Goal: Task Accomplishment & Management: Manage account settings

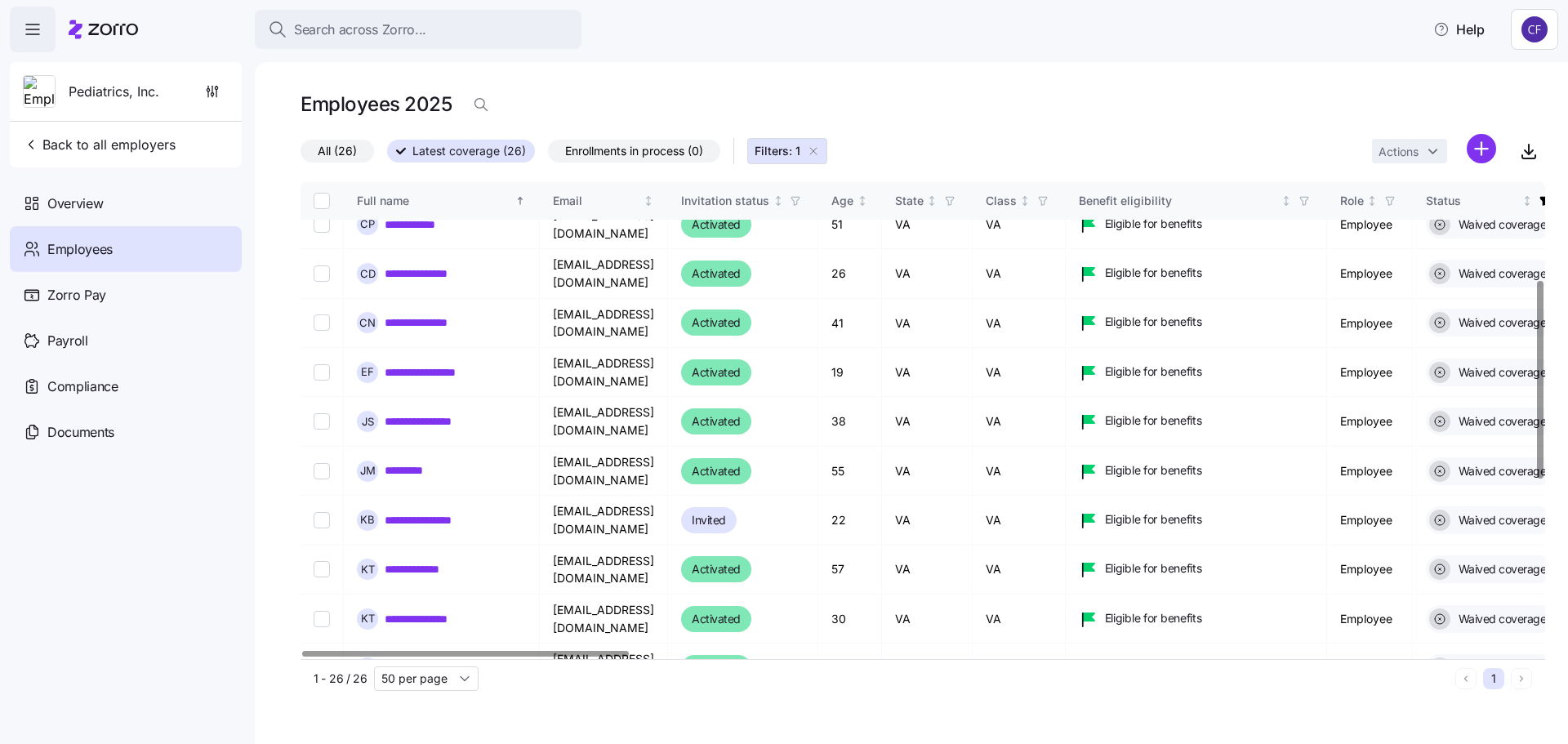
scroll to position [316, 0]
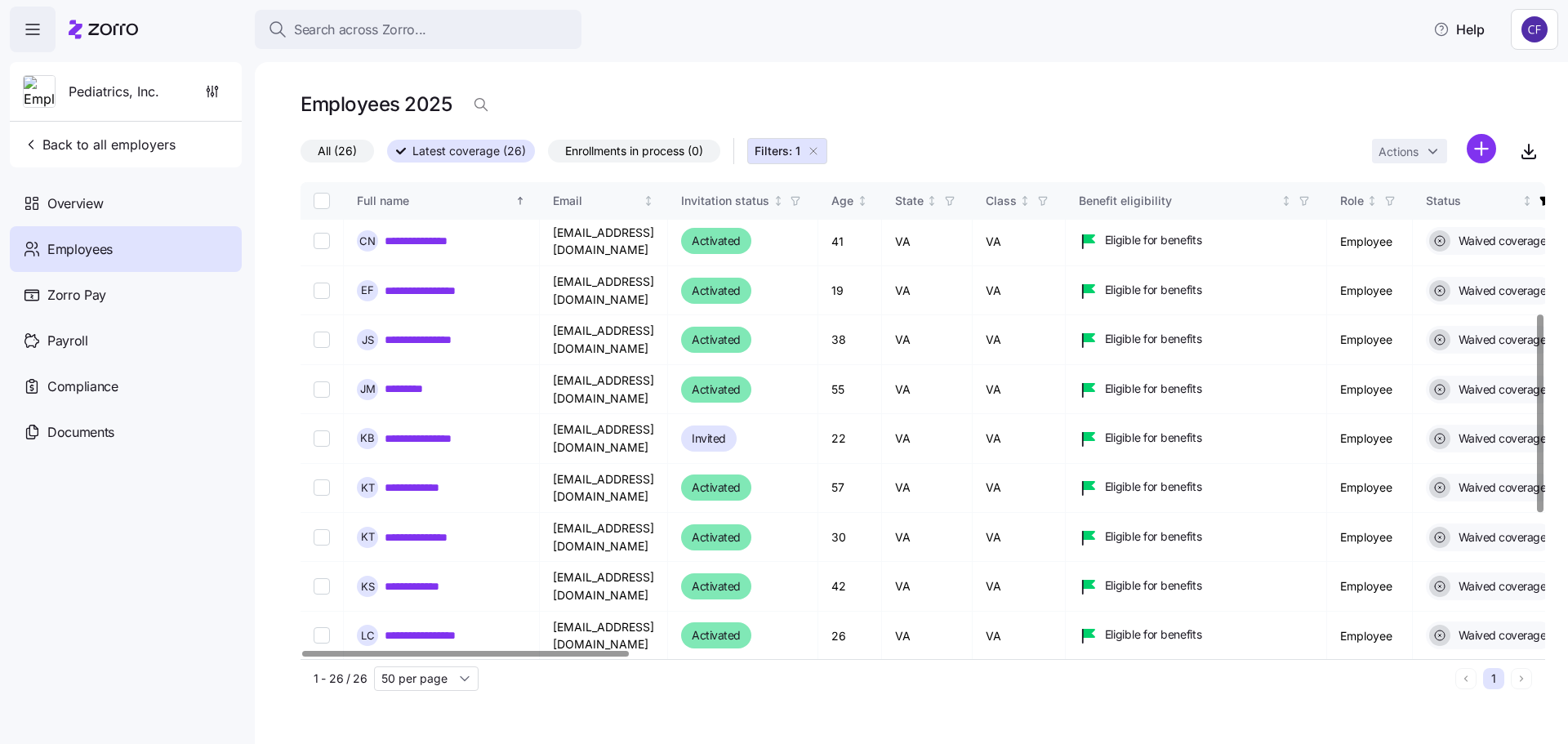
click at [427, 677] on link "**********" at bounding box center [422, 685] width 74 height 17
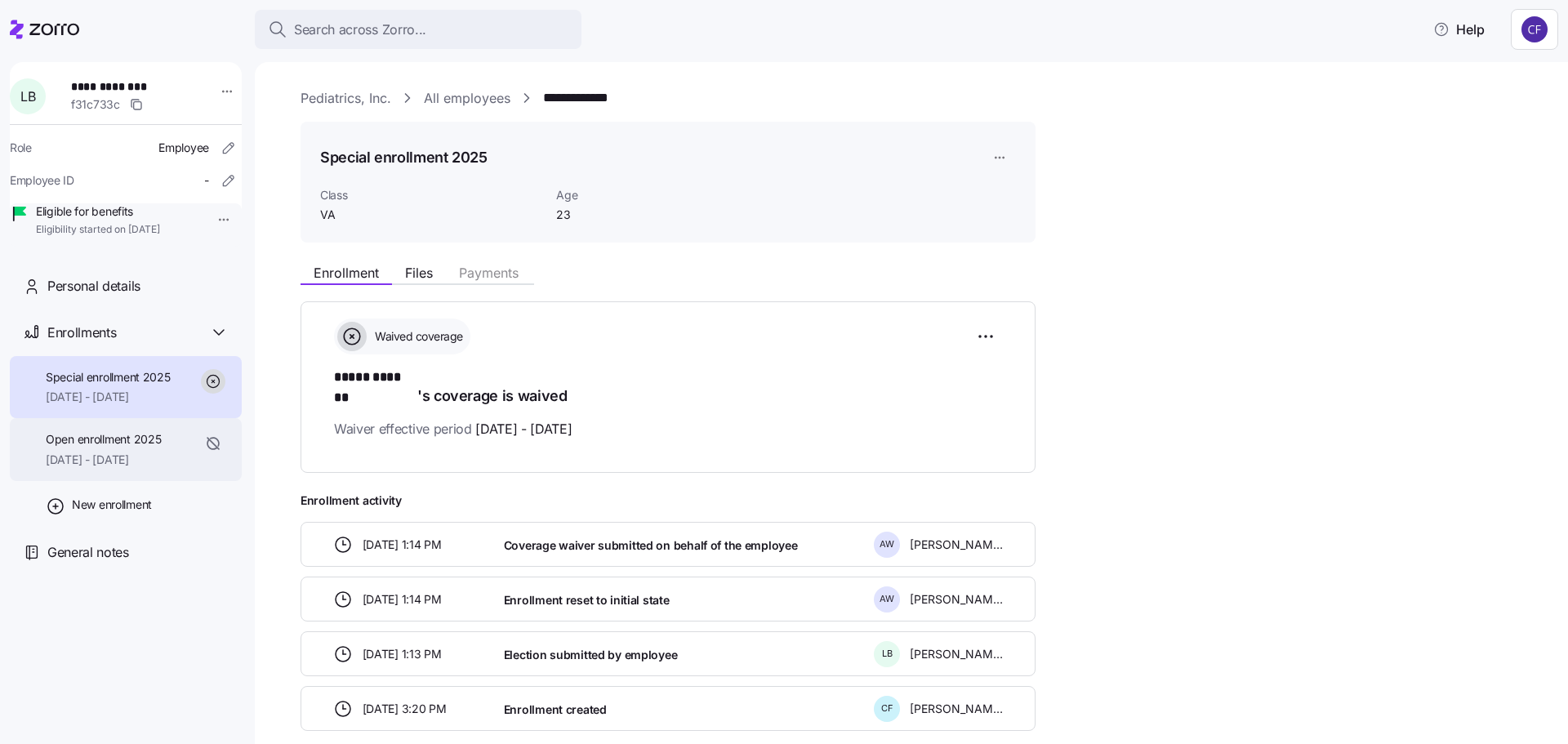
click at [138, 468] on div "Open enrollment 2025 [DATE] - [DATE]" at bounding box center [104, 450] width 116 height 37
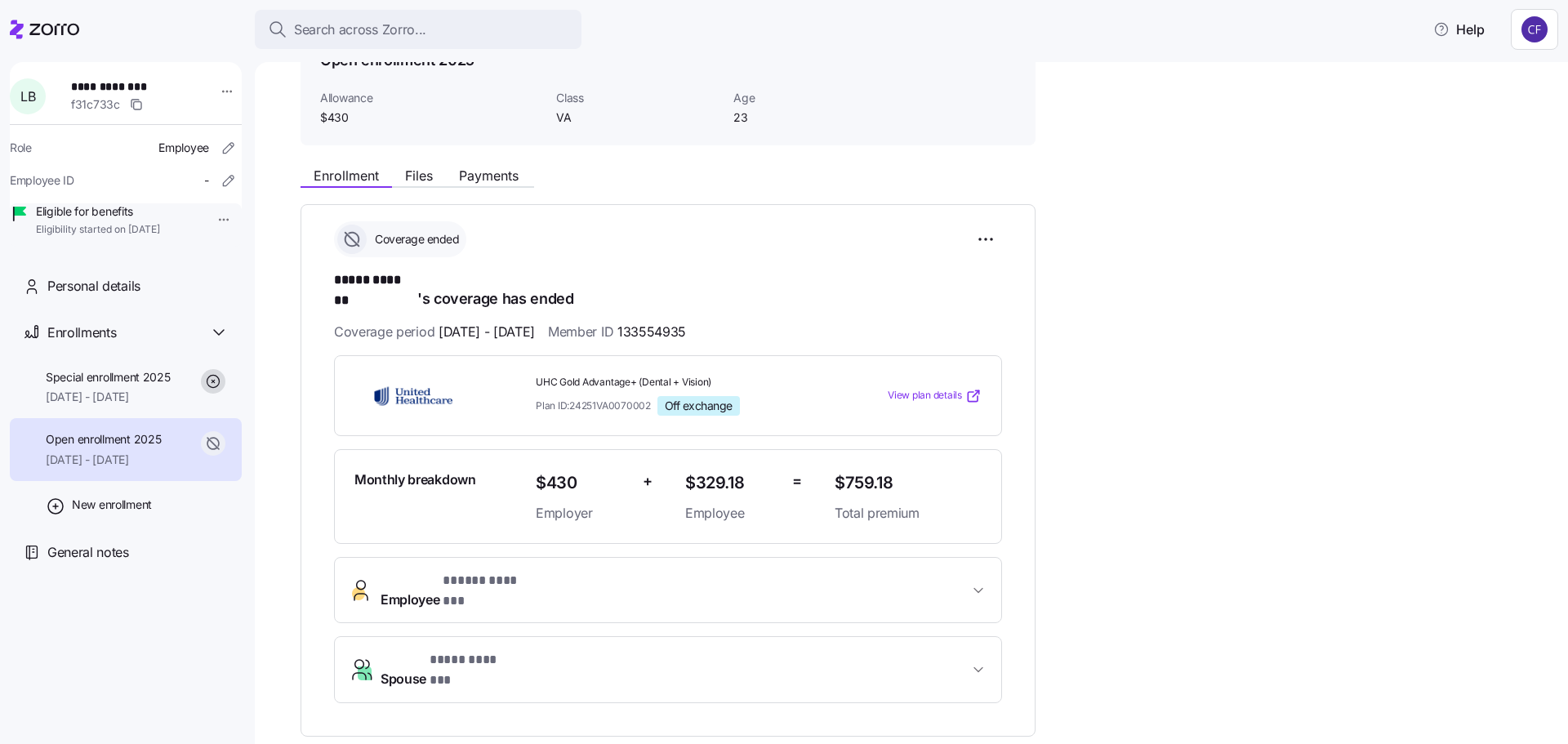
scroll to position [76, 0]
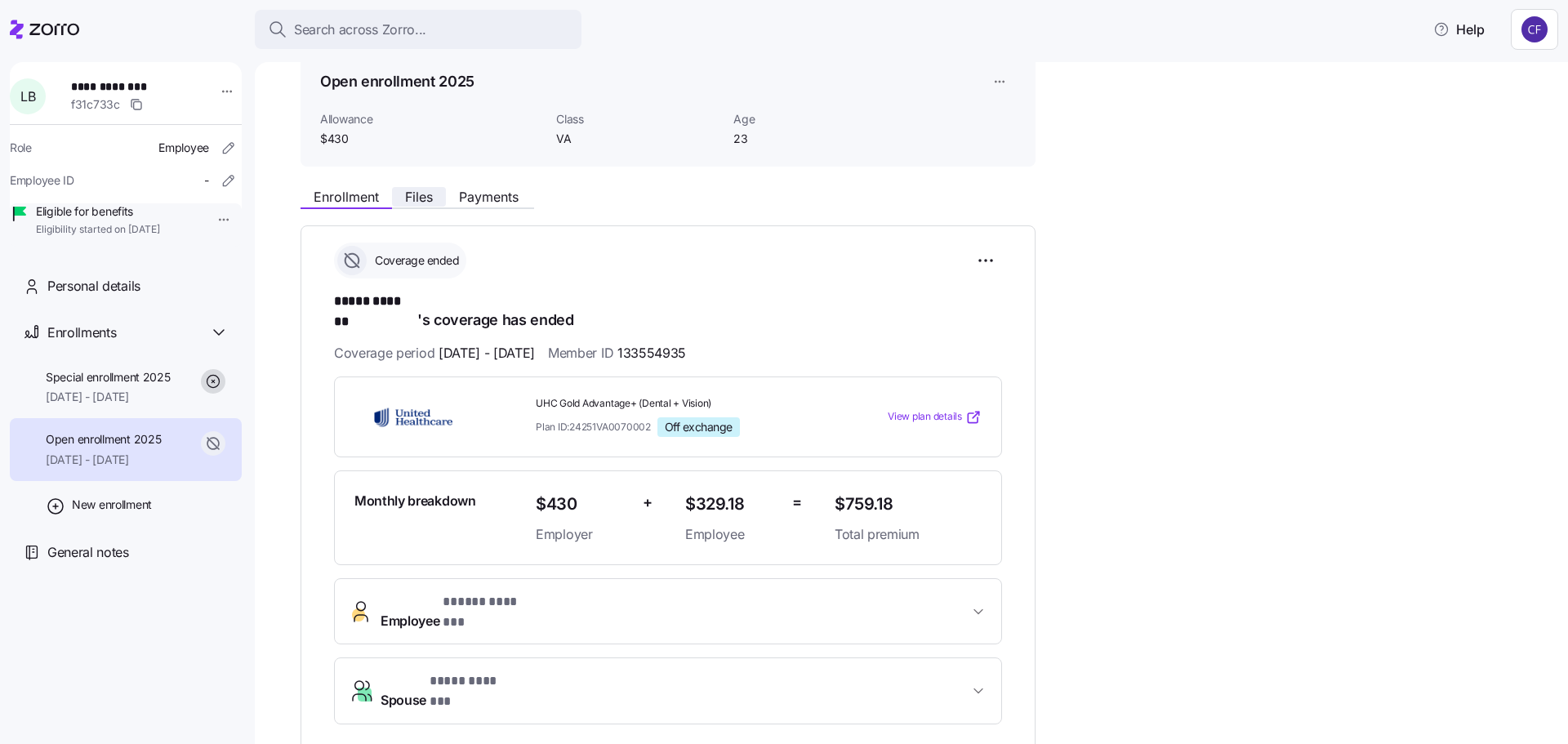
click at [427, 195] on span "Files" at bounding box center [419, 197] width 28 height 13
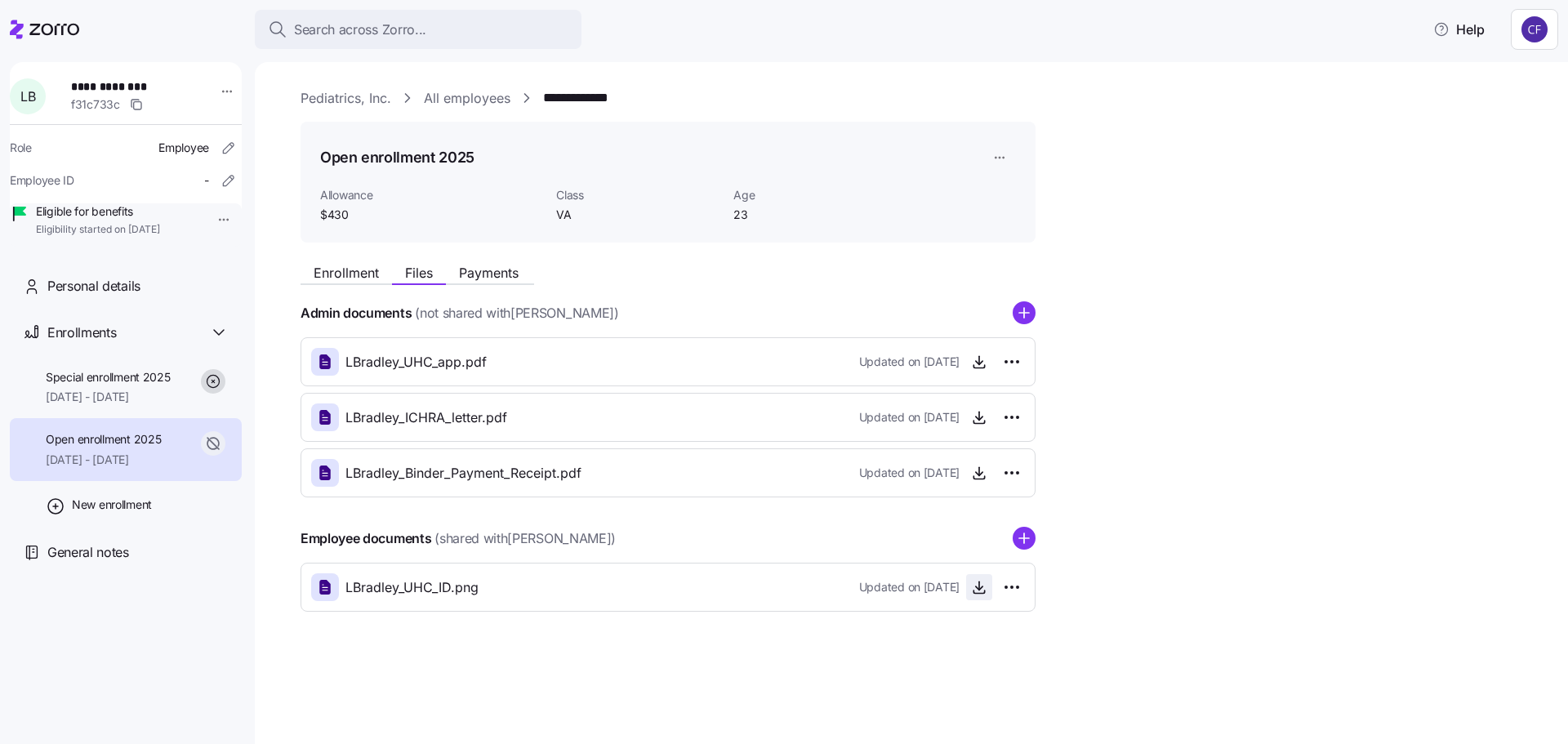
click at [981, 592] on icon "button" at bounding box center [979, 588] width 17 height 17
click at [108, 296] on span "Personal details" at bounding box center [94, 286] width 94 height 20
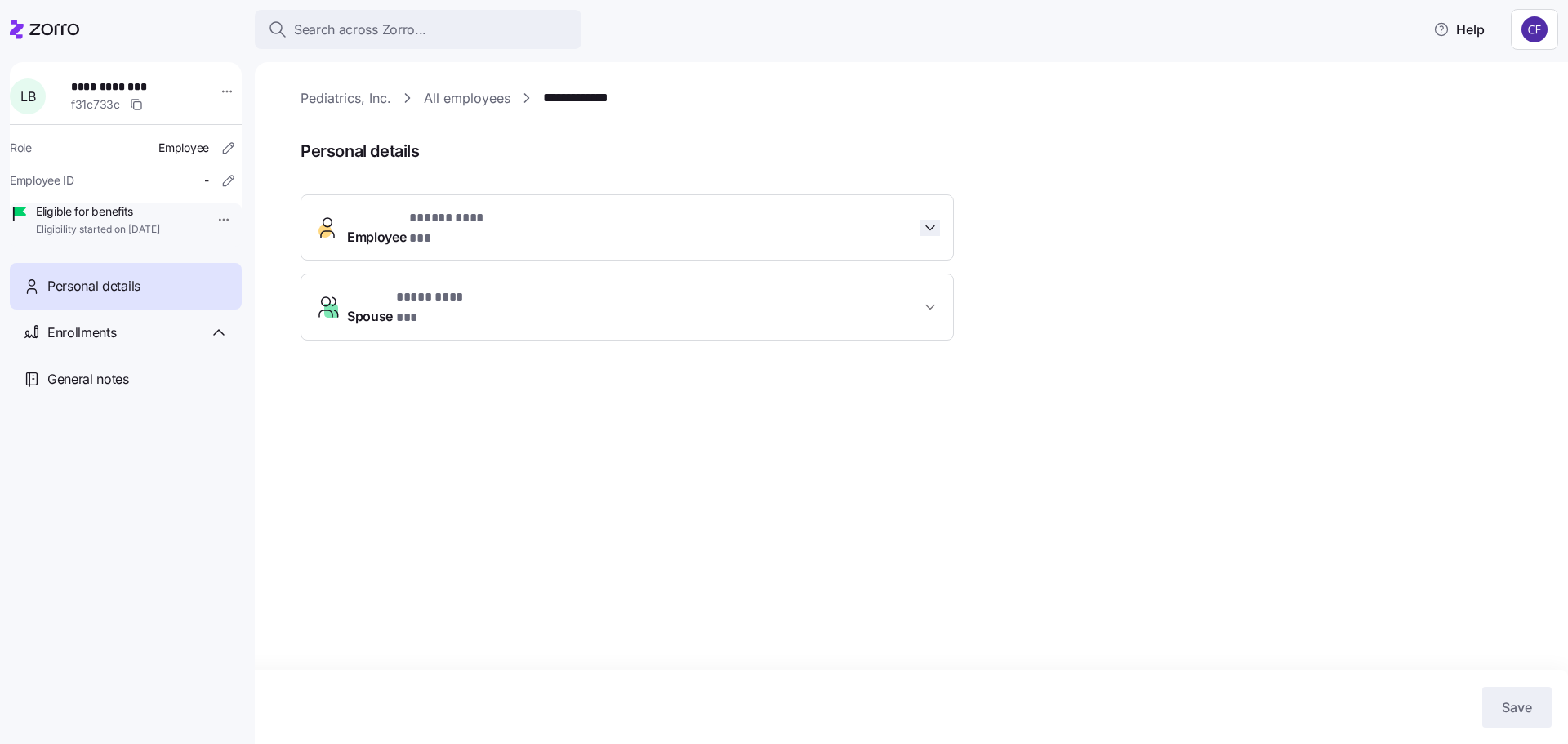
click at [933, 220] on icon "button" at bounding box center [931, 228] width 17 height 17
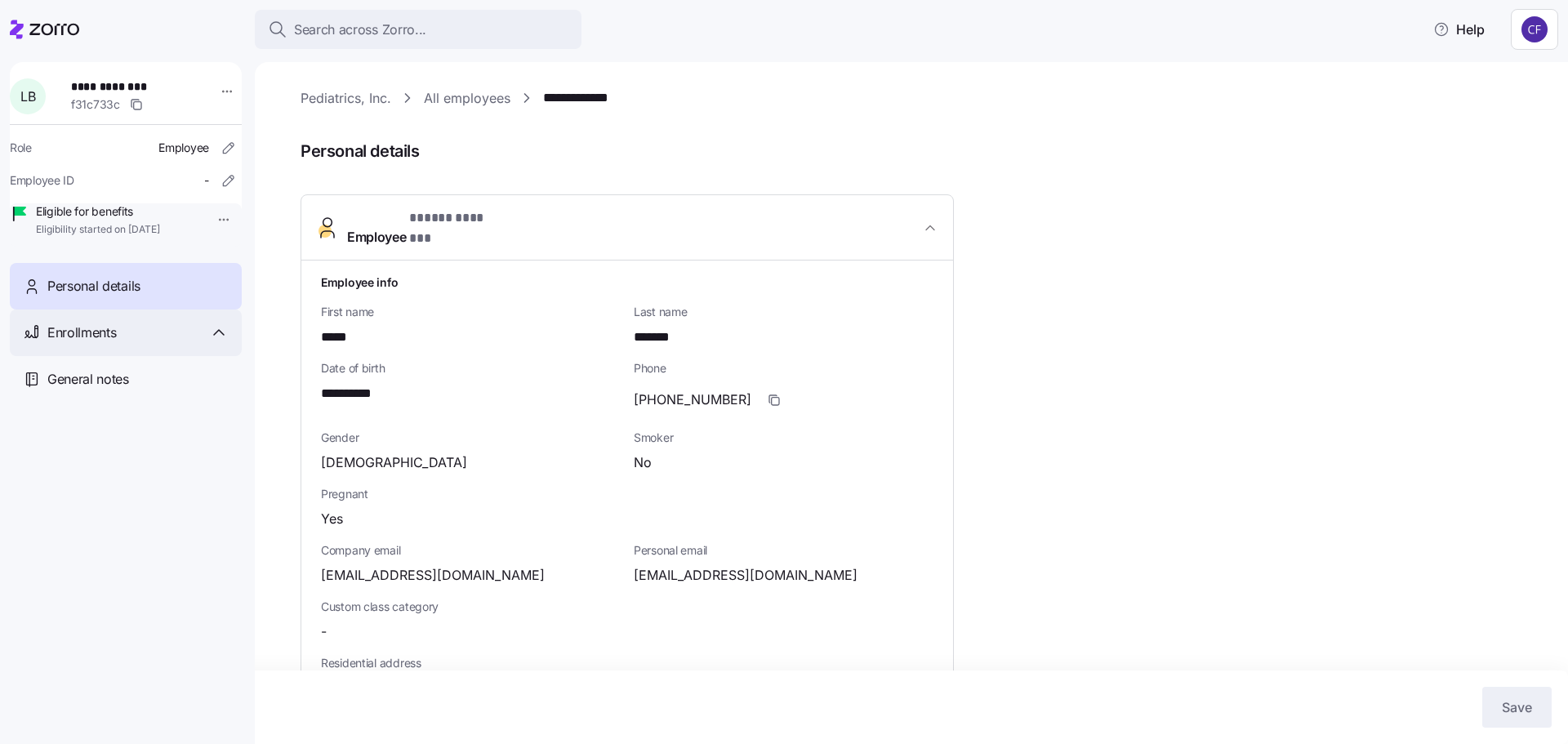
click at [78, 343] on span "Enrollments" at bounding box center [82, 333] width 69 height 20
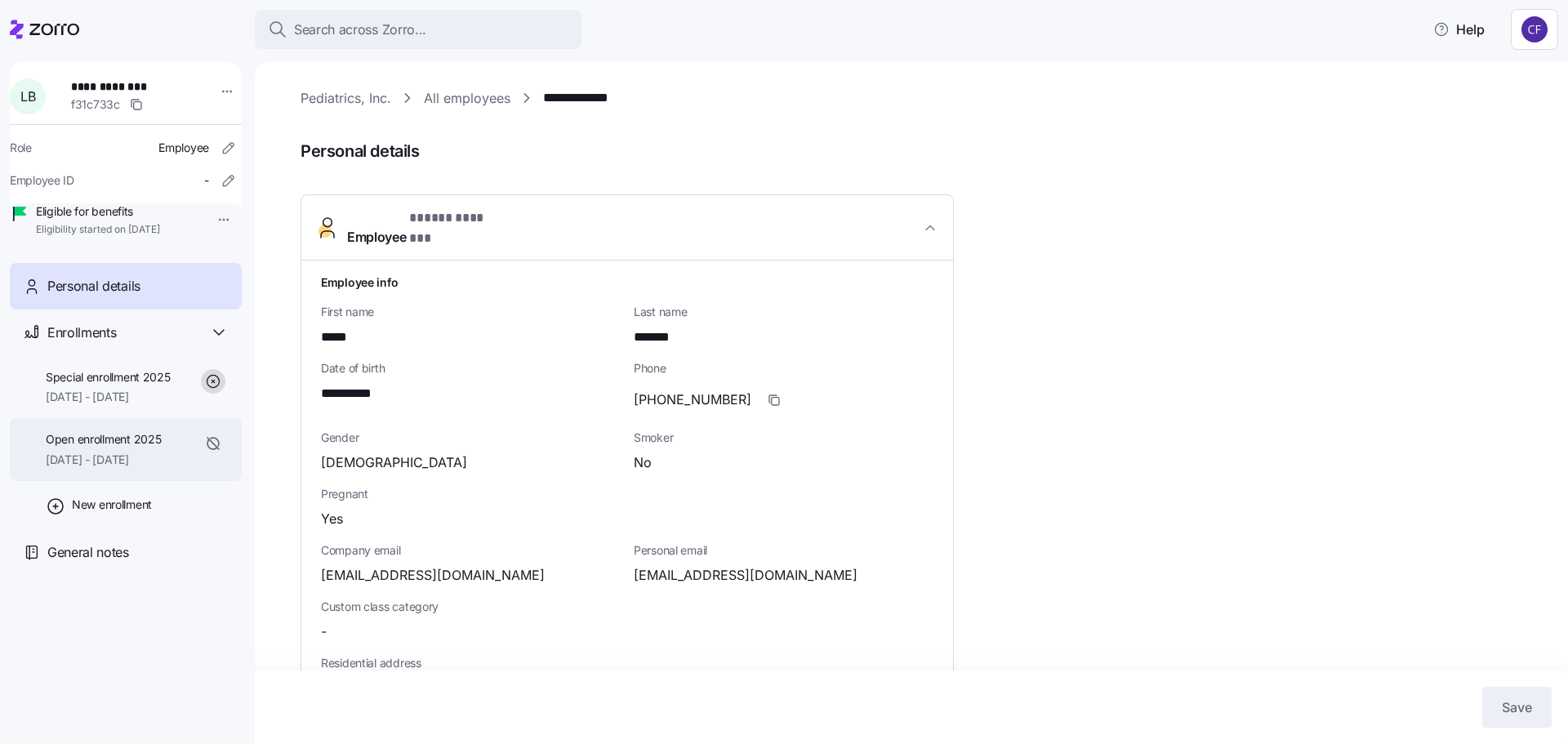
click at [66, 448] on span "Open enrollment 2025" at bounding box center [104, 439] width 116 height 17
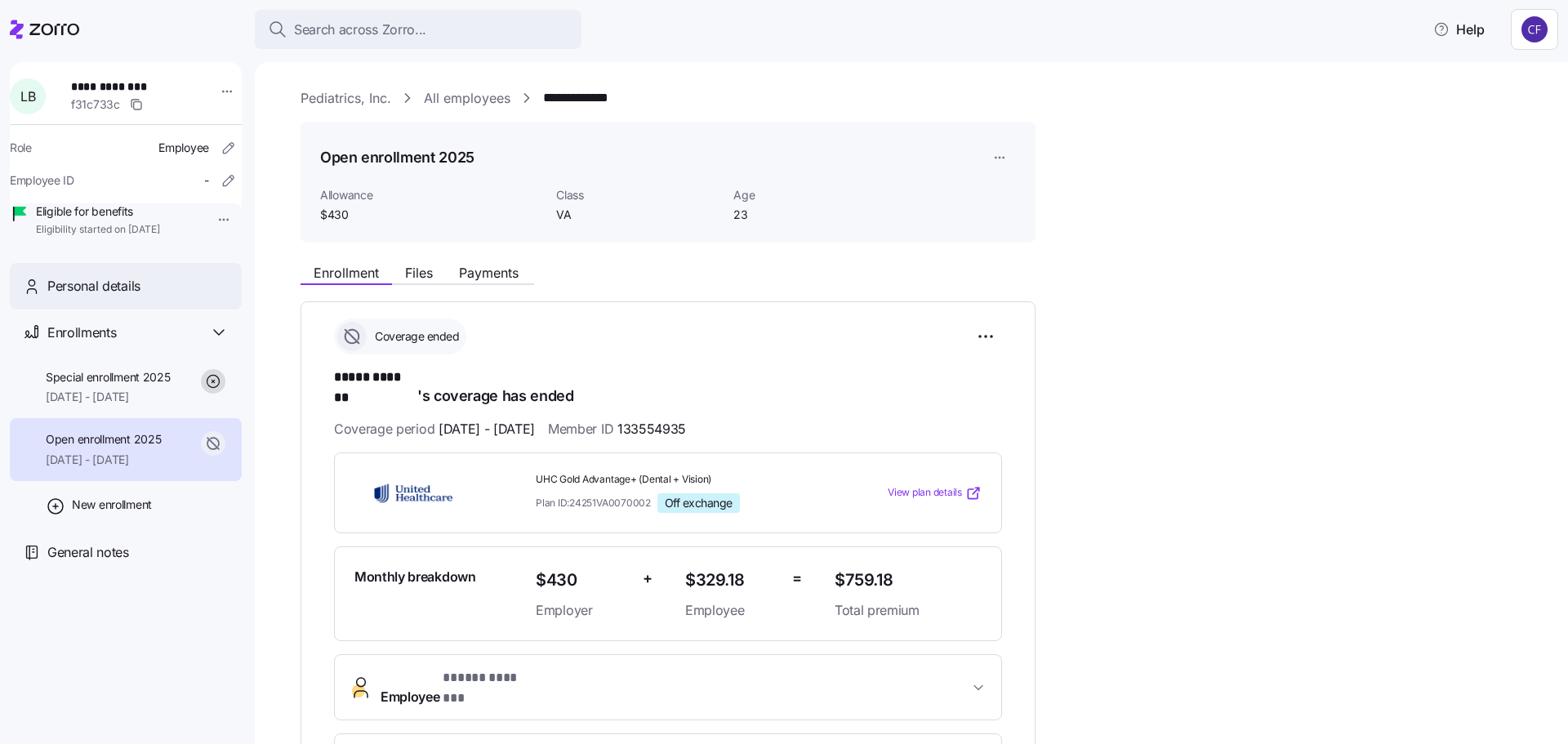
click at [90, 296] on span "Personal details" at bounding box center [94, 286] width 94 height 20
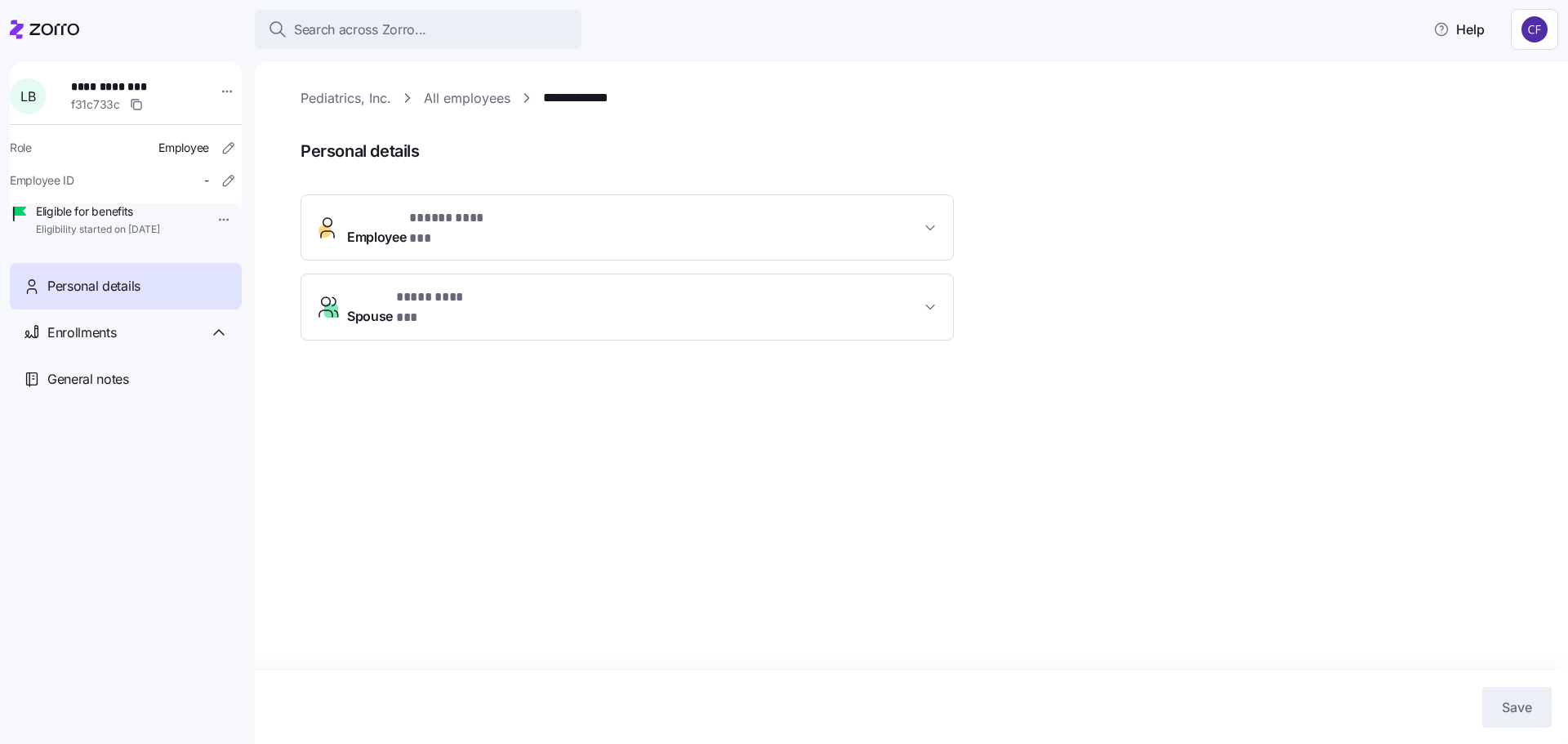
click at [632, 218] on span "Employee * ***** ******* *" at bounding box center [634, 228] width 573 height 39
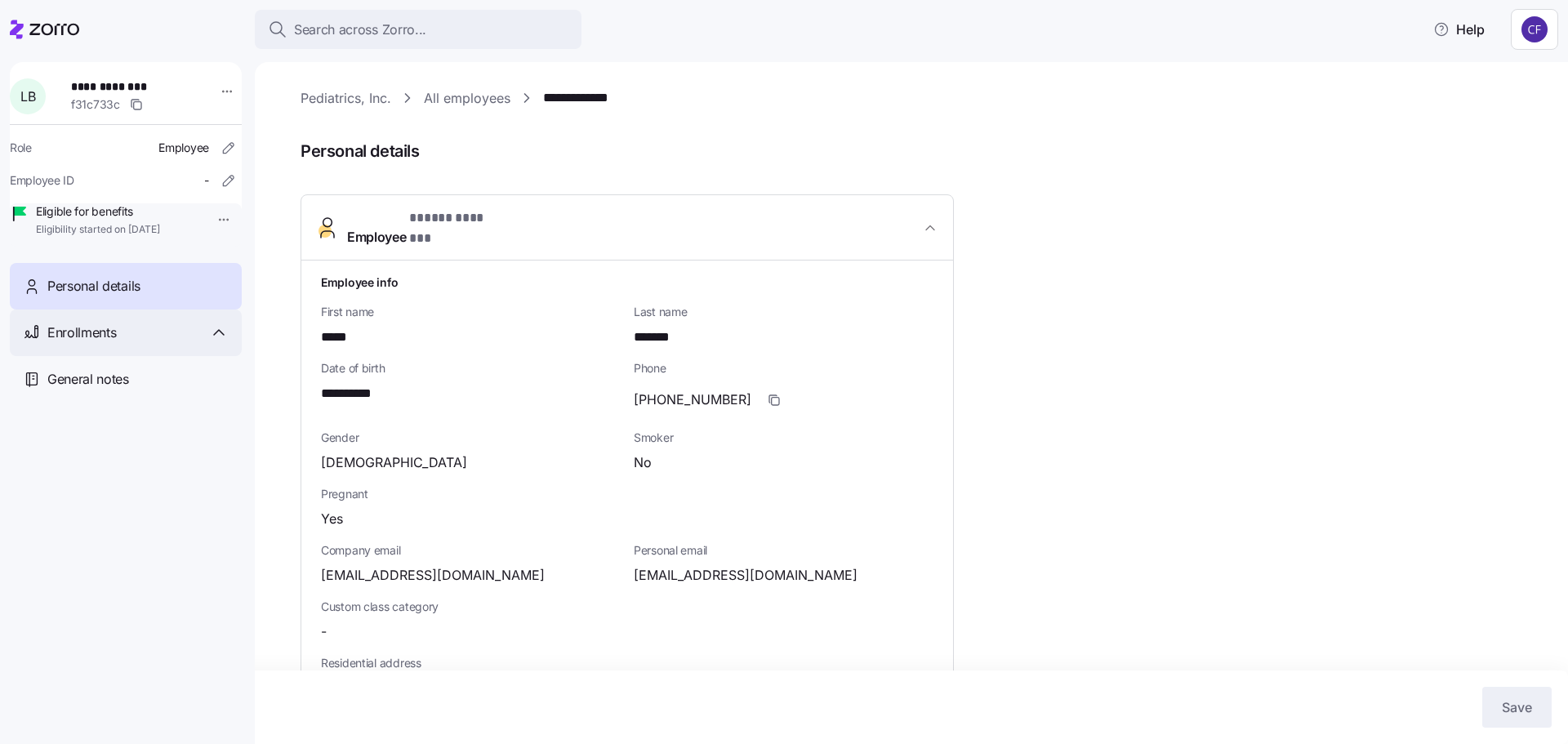
click at [105, 343] on span "Enrollments" at bounding box center [82, 333] width 69 height 20
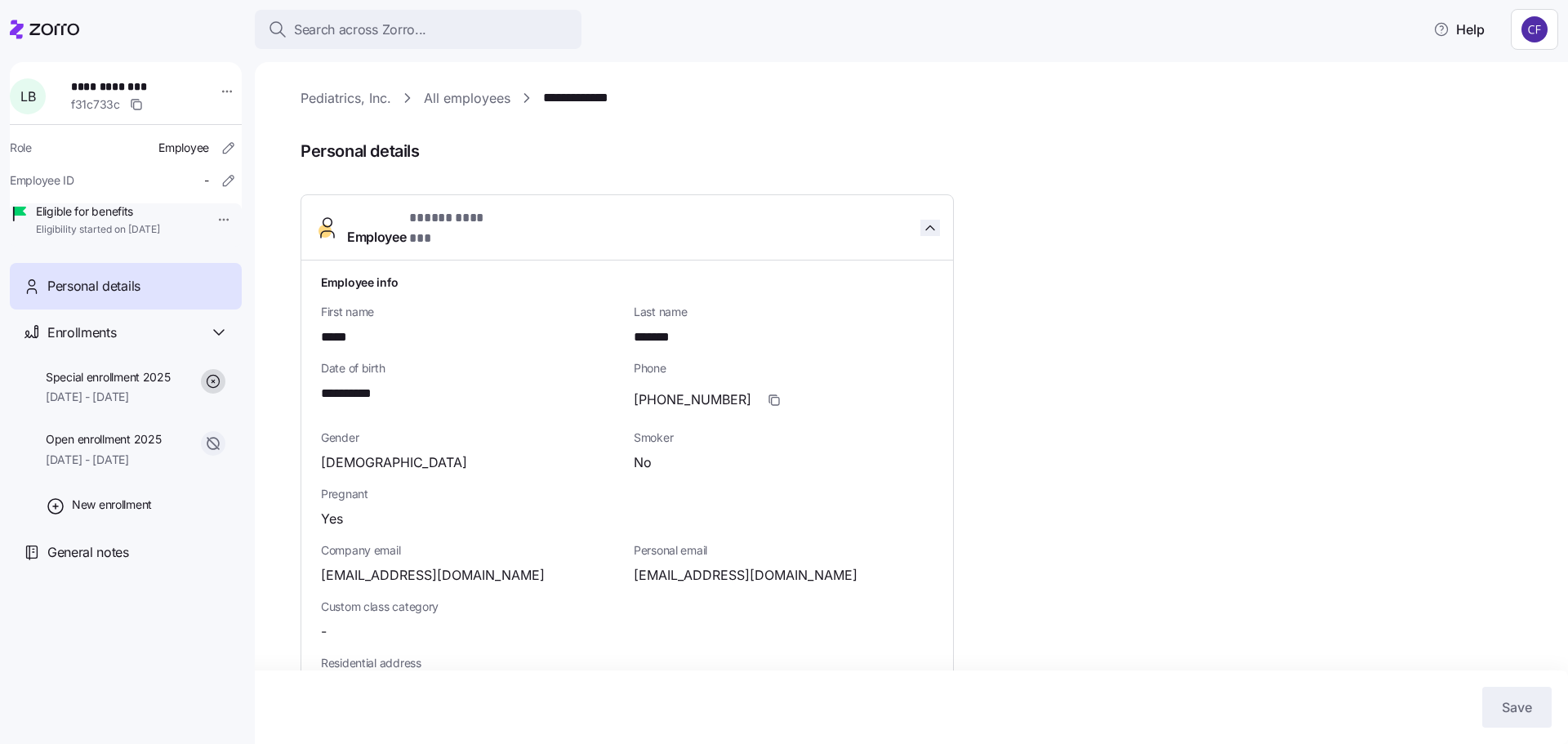
click at [934, 220] on icon "button" at bounding box center [931, 228] width 17 height 17
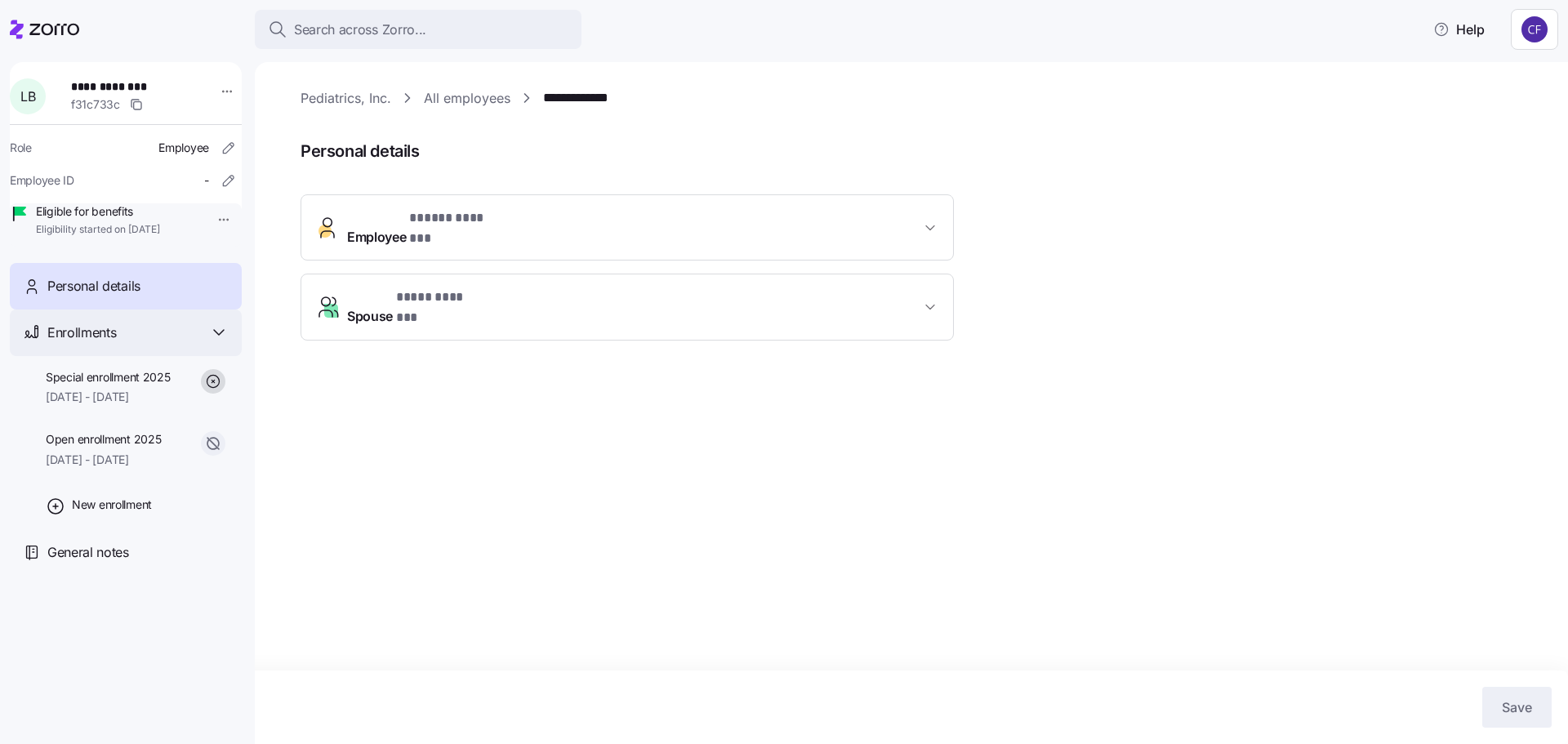
click at [83, 343] on span "Enrollments" at bounding box center [82, 333] width 69 height 20
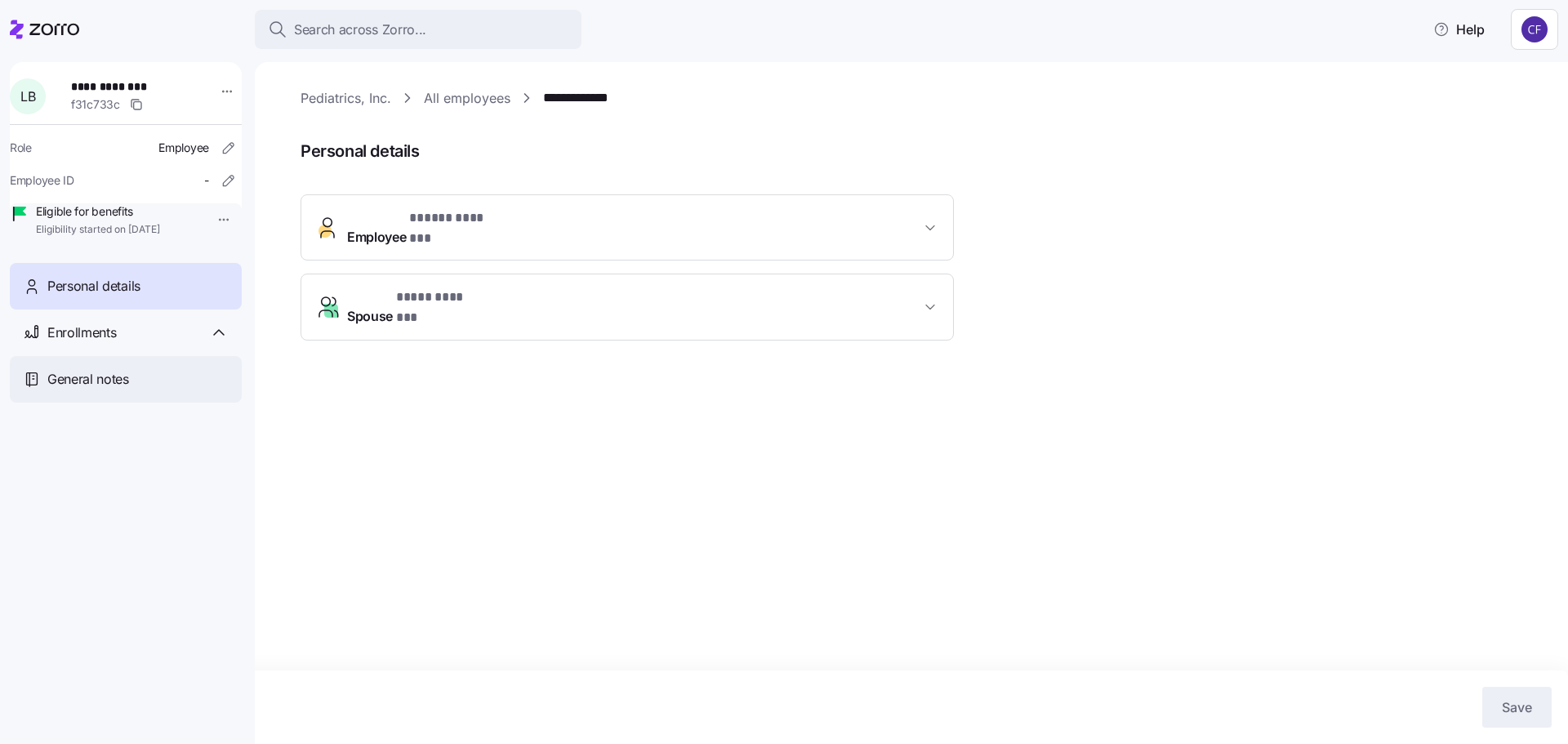
drag, startPoint x: 77, startPoint y: 391, endPoint x: 79, endPoint y: 399, distance: 8.2
click at [79, 399] on div "General notes" at bounding box center [126, 379] width 232 height 47
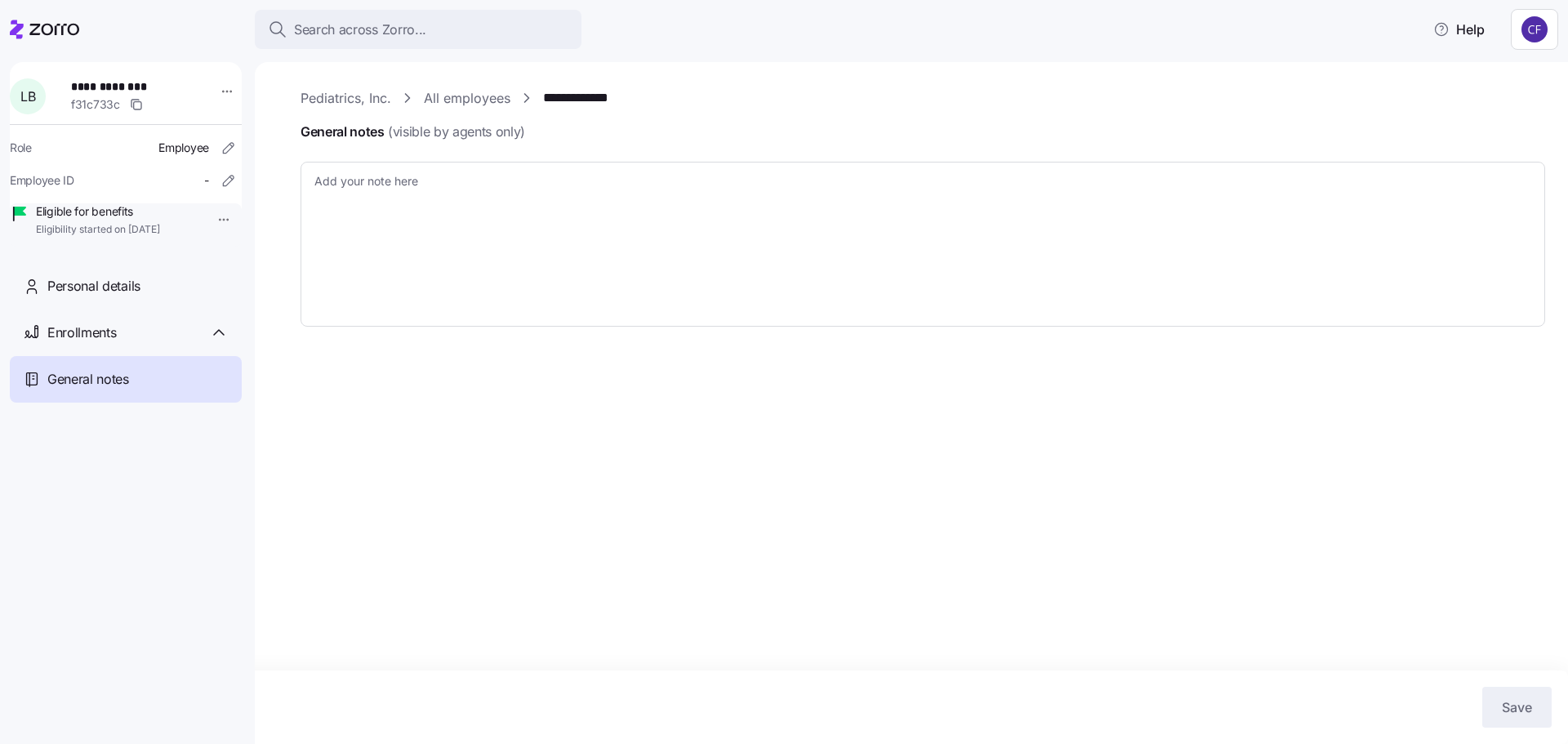
click at [573, 99] on link "**********" at bounding box center [585, 98] width 85 height 20
type textarea "x"
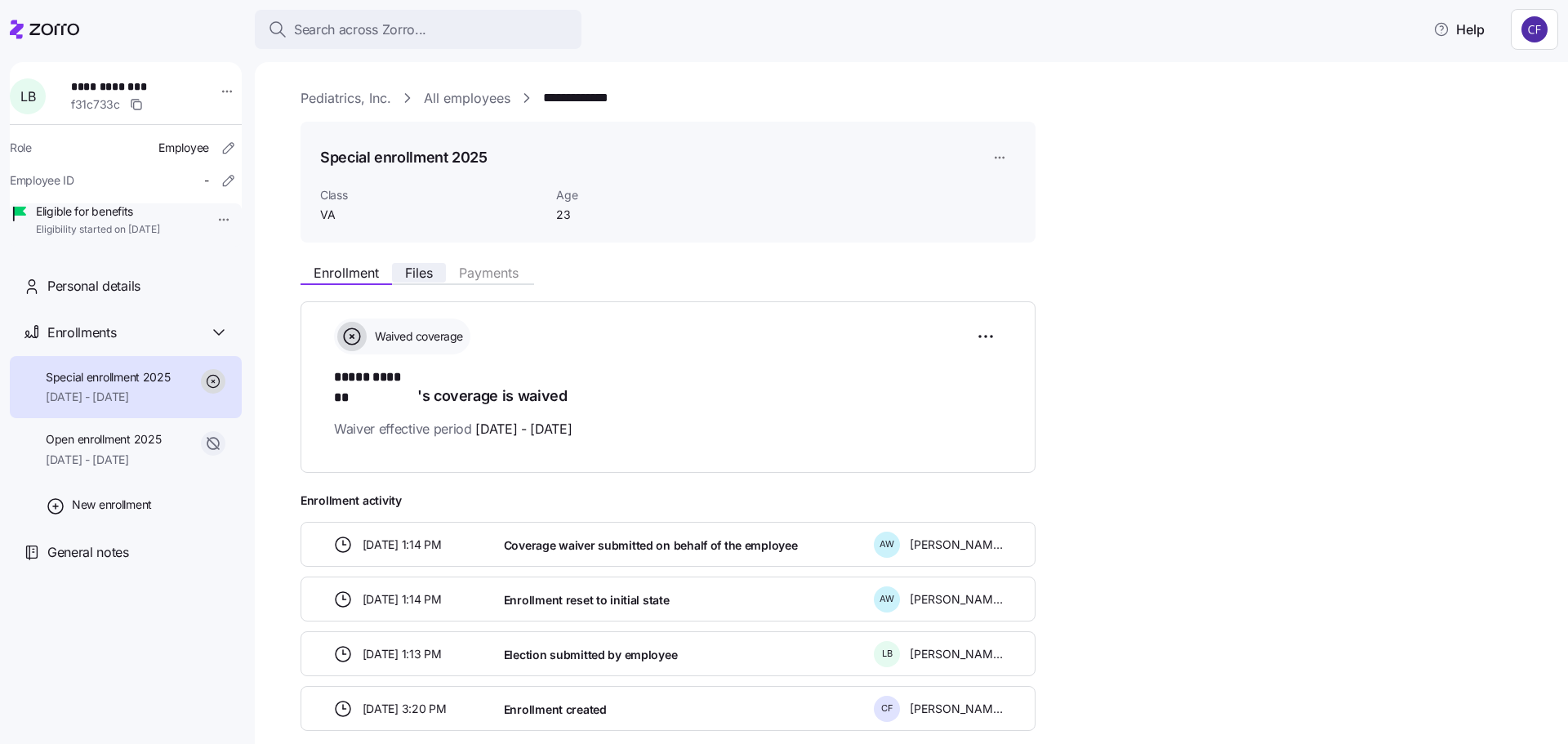
click at [428, 276] on span "Files" at bounding box center [419, 272] width 28 height 13
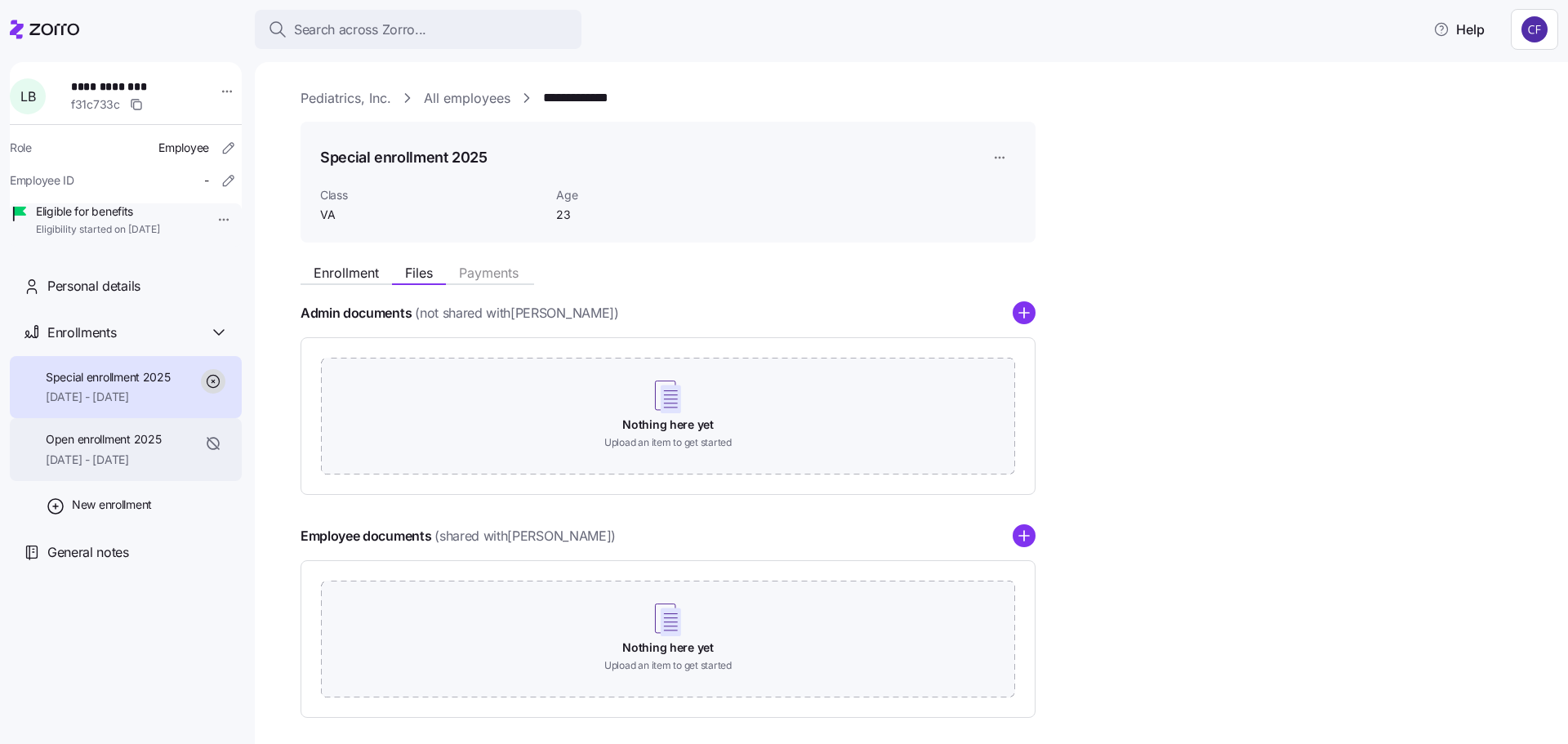
drag, startPoint x: 96, startPoint y: 483, endPoint x: 117, endPoint y: 450, distance: 39.1
click at [96, 468] on span "07/01/2025 - 07/31/2025" at bounding box center [104, 461] width 116 height 17
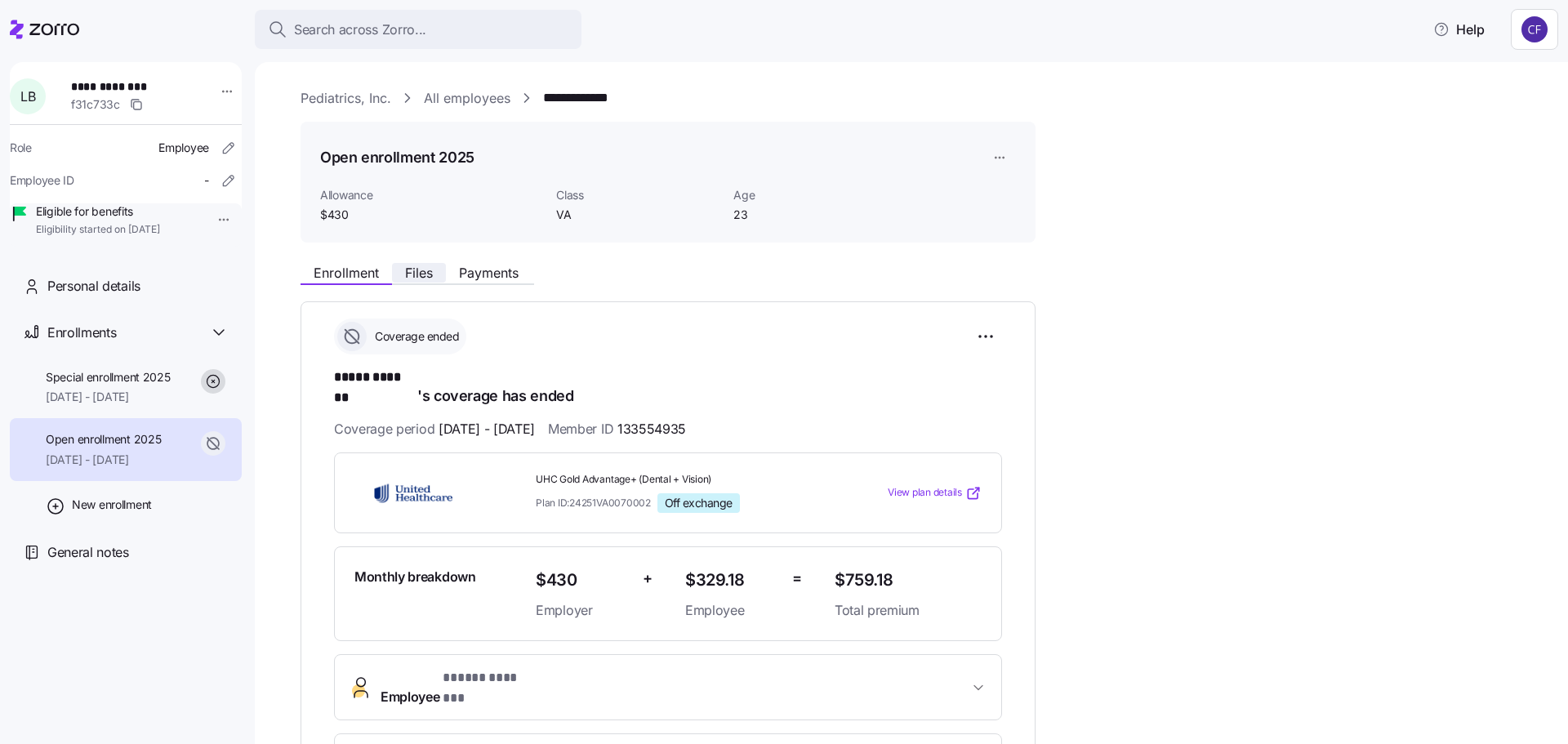
click at [412, 280] on span "Files" at bounding box center [419, 272] width 28 height 13
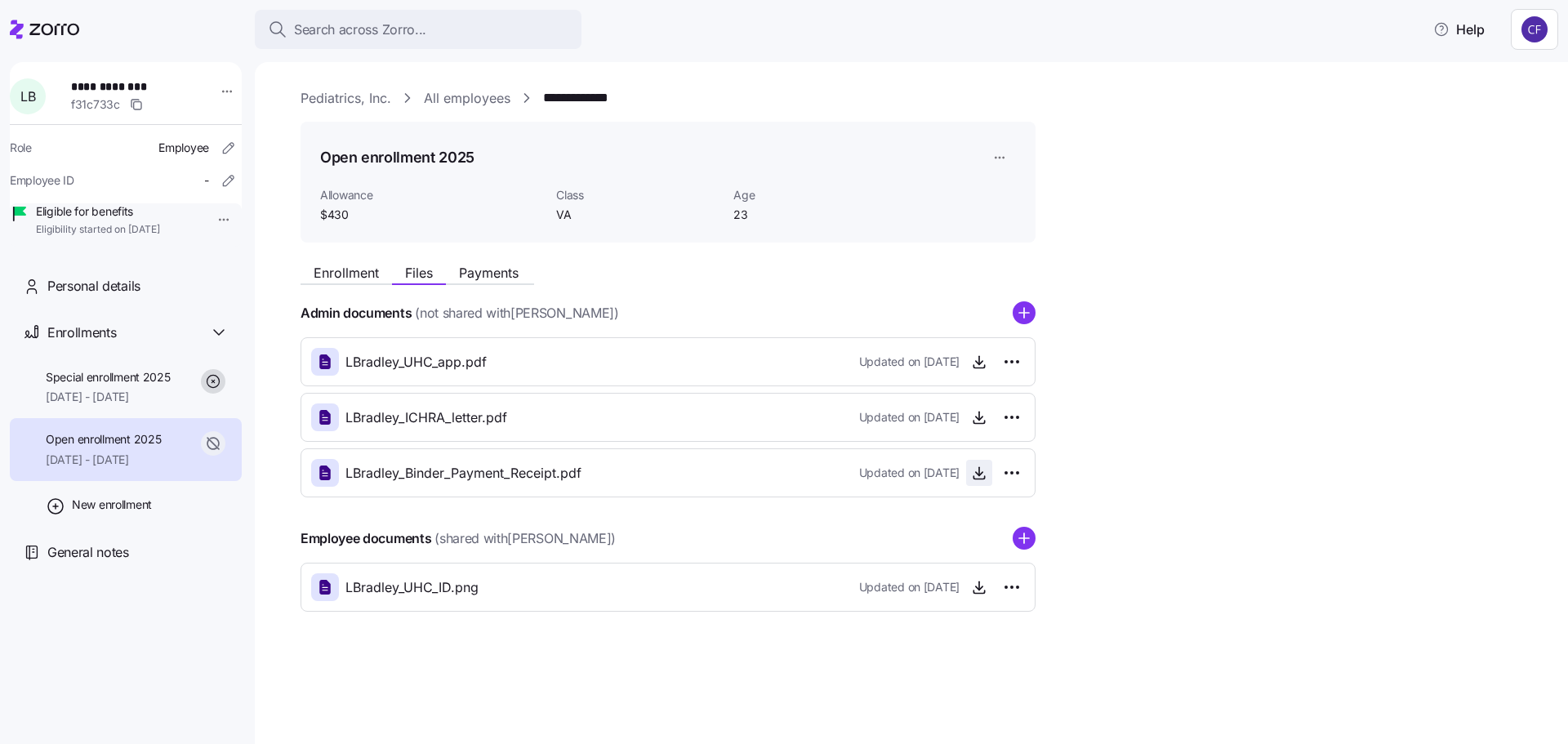
click at [977, 474] on icon "button" at bounding box center [979, 473] width 17 height 17
click at [979, 416] on icon "button" at bounding box center [979, 416] width 0 height 8
click at [975, 358] on icon "button" at bounding box center [979, 362] width 17 height 17
click at [124, 405] on span "08/01/2025 - 12/31/2025" at bounding box center [108, 397] width 125 height 17
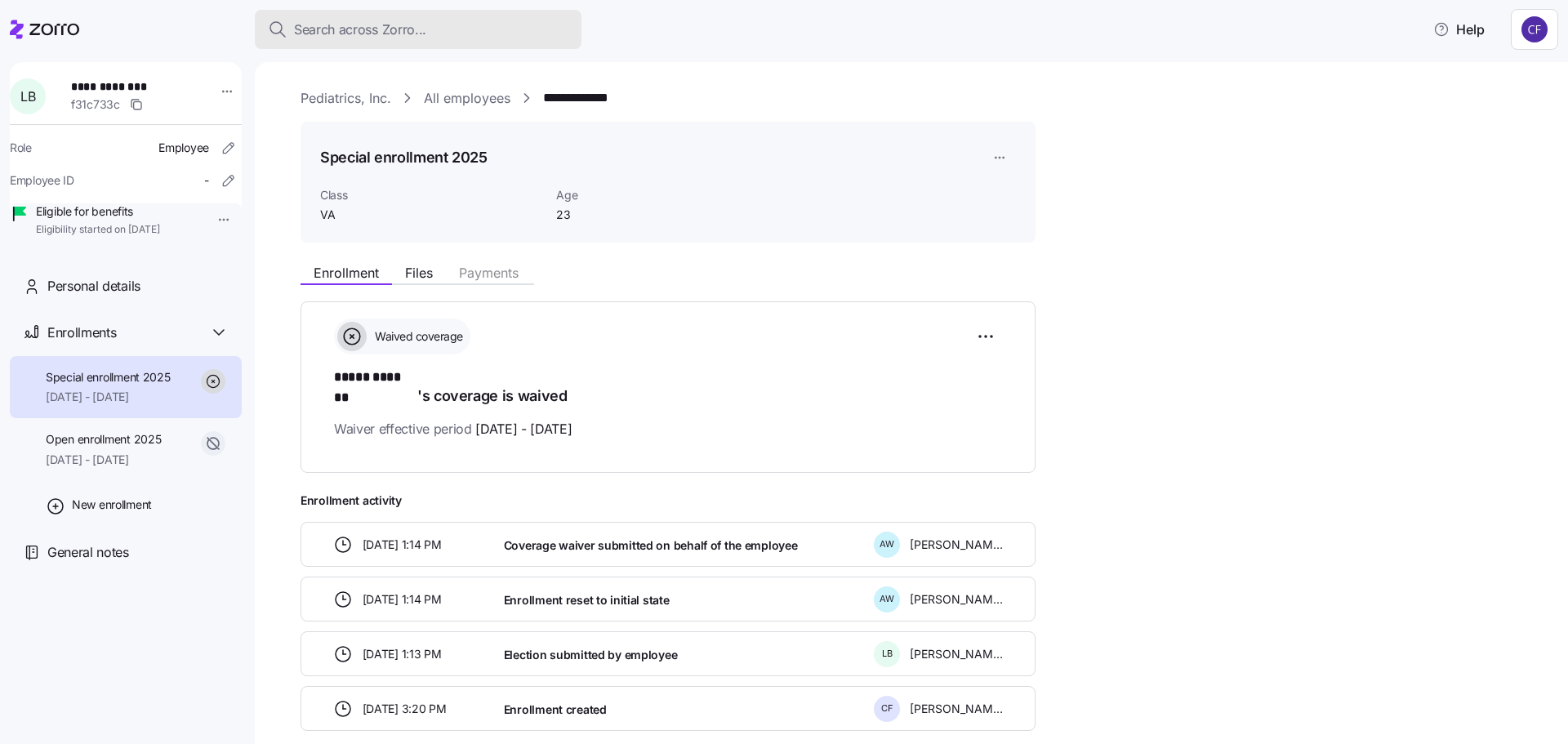
click at [318, 29] on span "Search across Zorro..." at bounding box center [360, 29] width 132 height 20
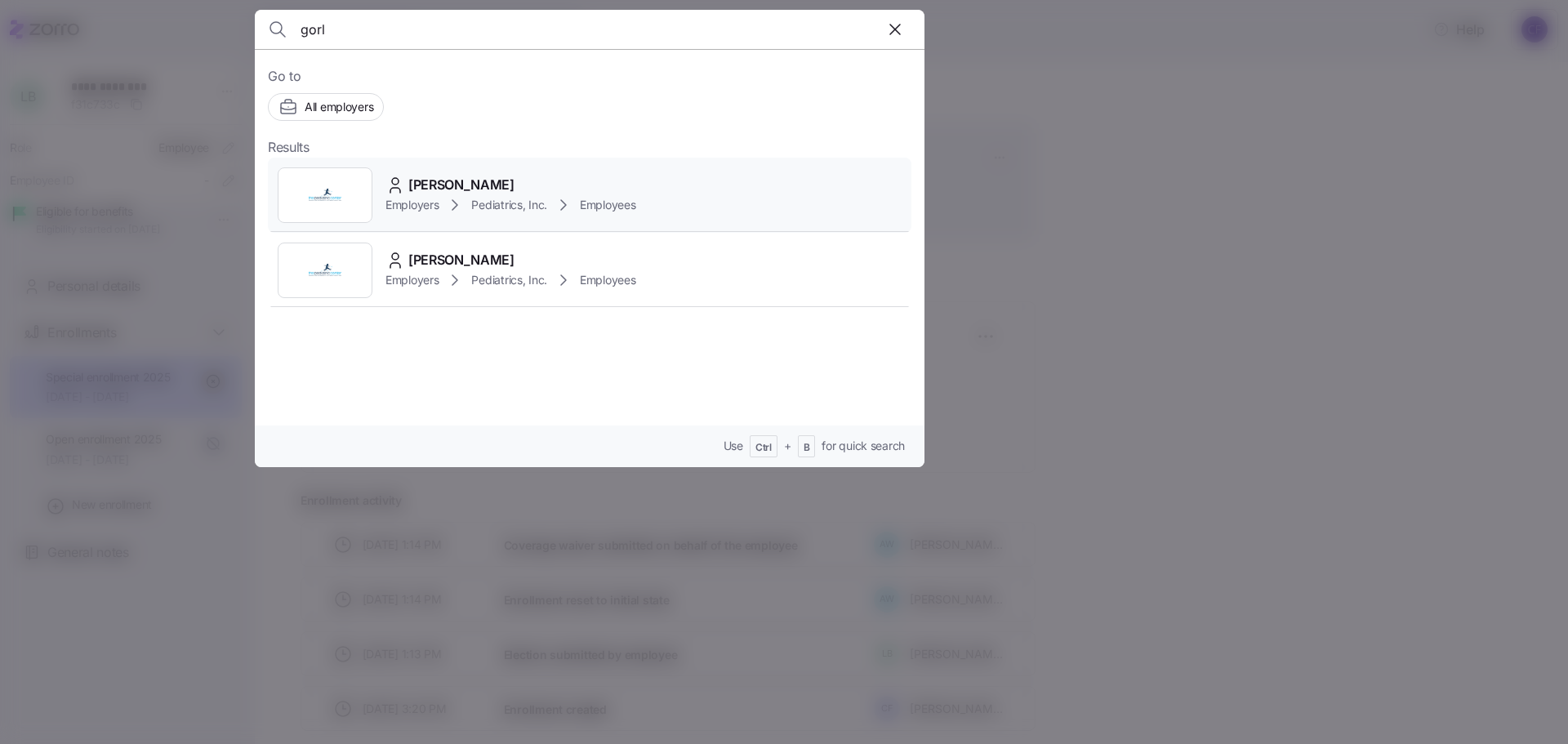
type input "gorl"
click at [435, 198] on span "Employers" at bounding box center [412, 205] width 53 height 17
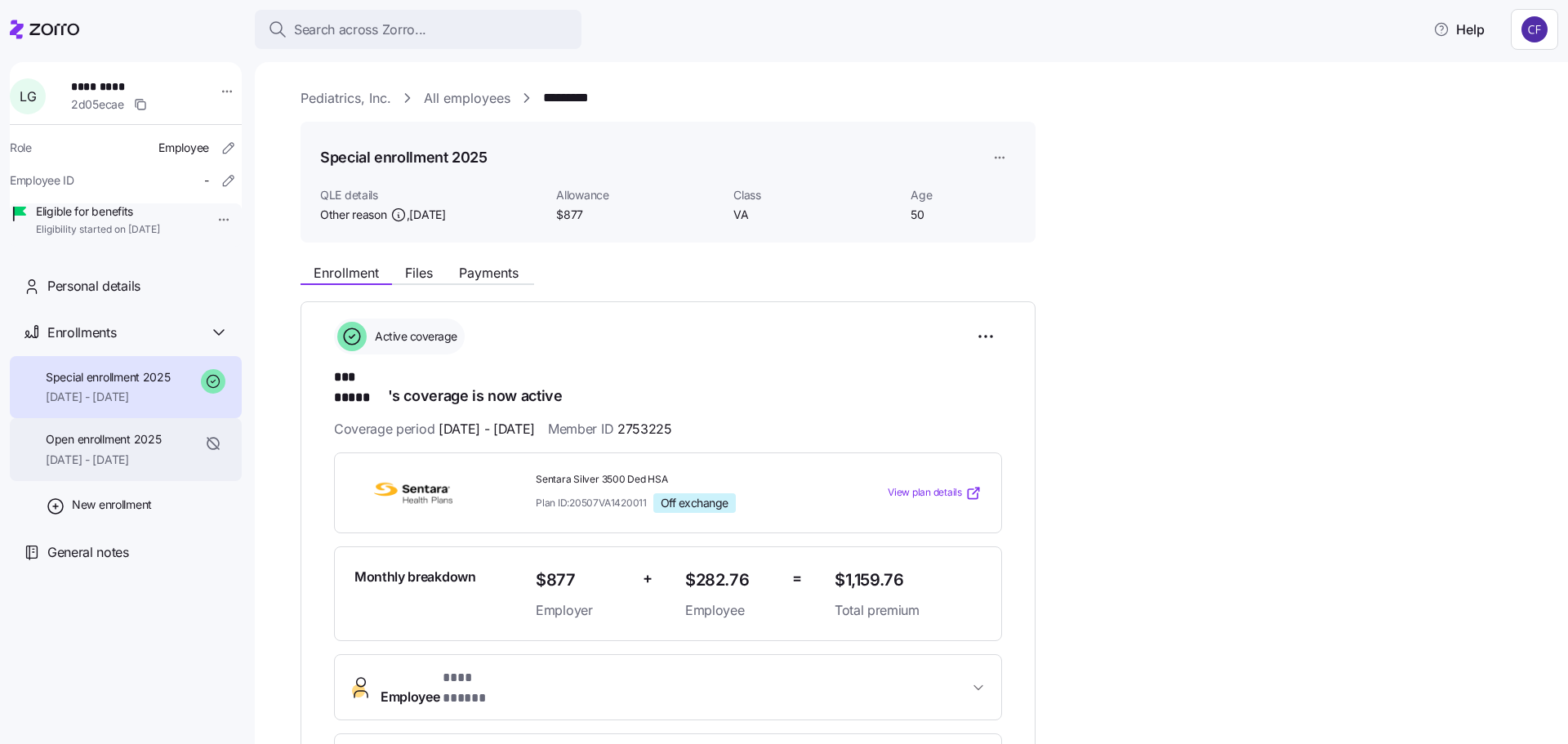
click at [160, 468] on span "07/01/2025 - 08/31/2025" at bounding box center [104, 461] width 116 height 17
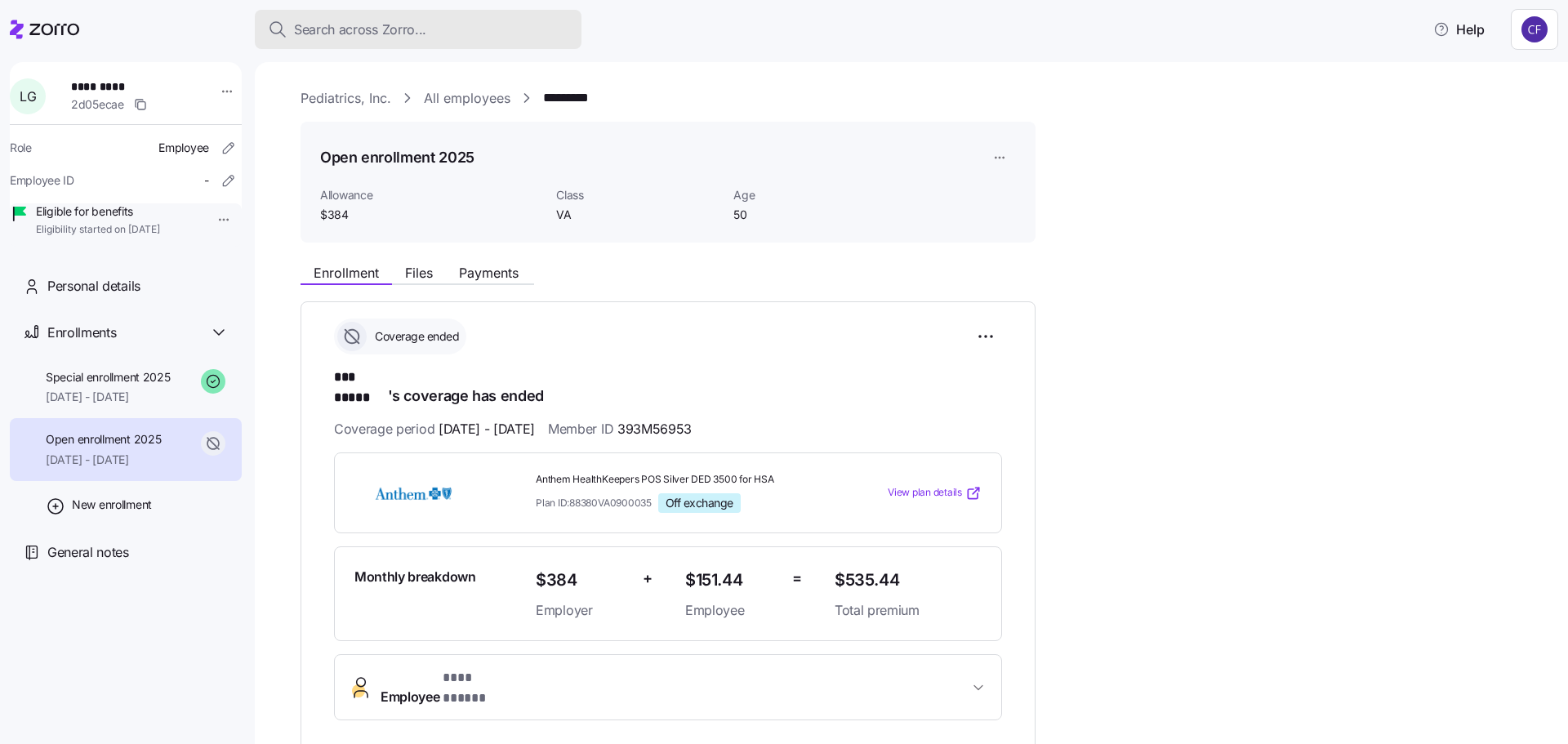
click at [334, 32] on span "Search across Zorro..." at bounding box center [360, 29] width 132 height 20
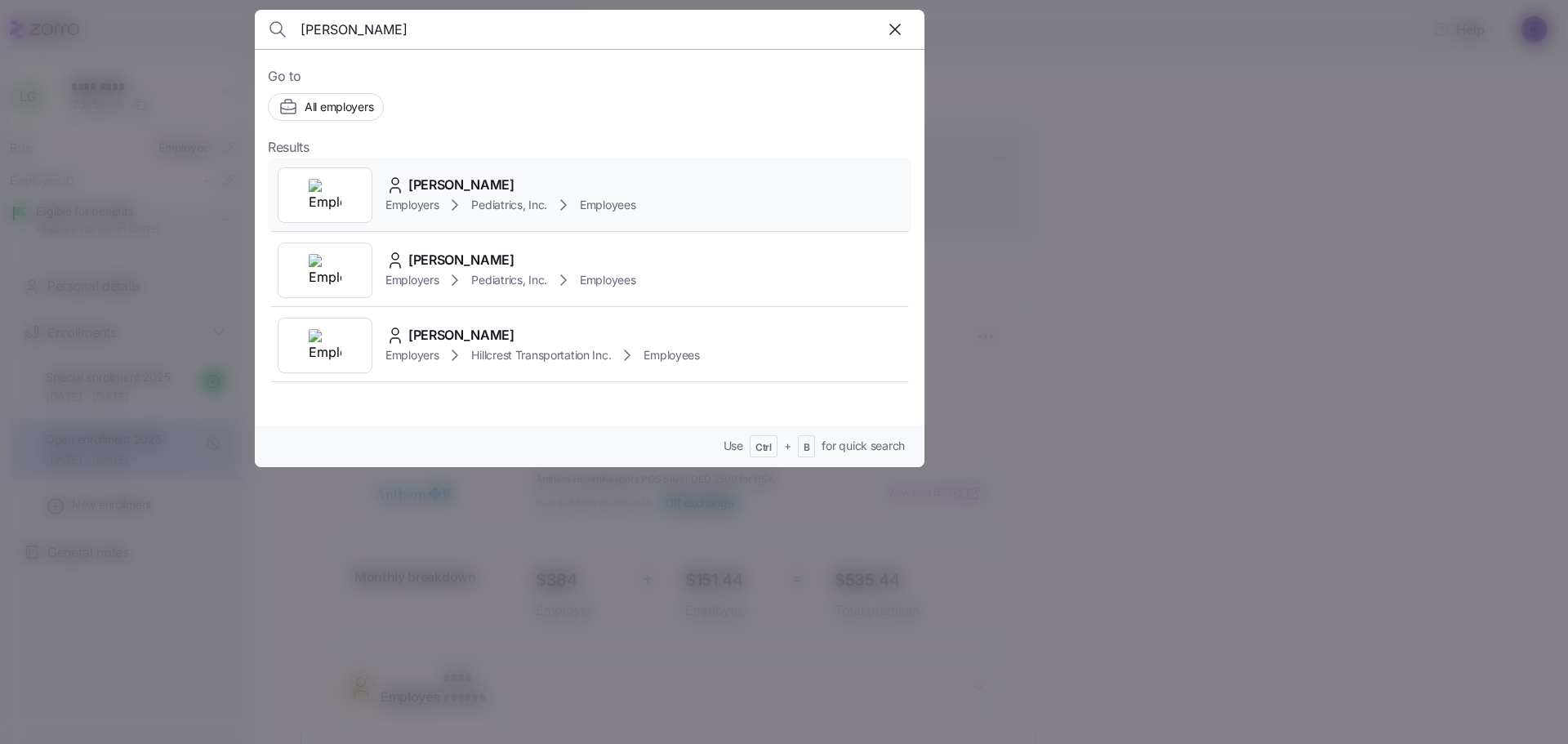
type input "laura"
click at [425, 200] on span "Employers" at bounding box center [412, 205] width 53 height 17
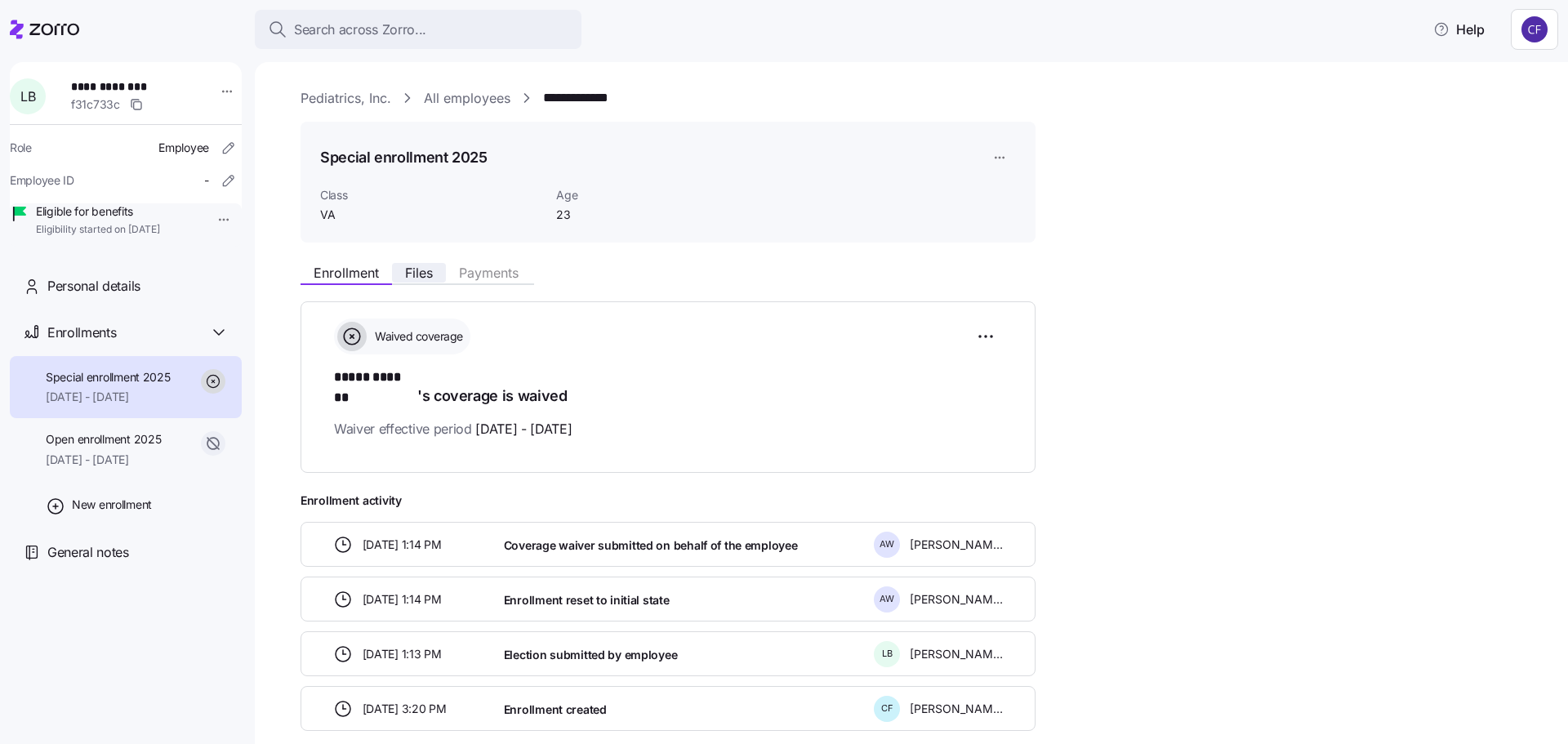
click at [429, 279] on span "Files" at bounding box center [419, 272] width 28 height 13
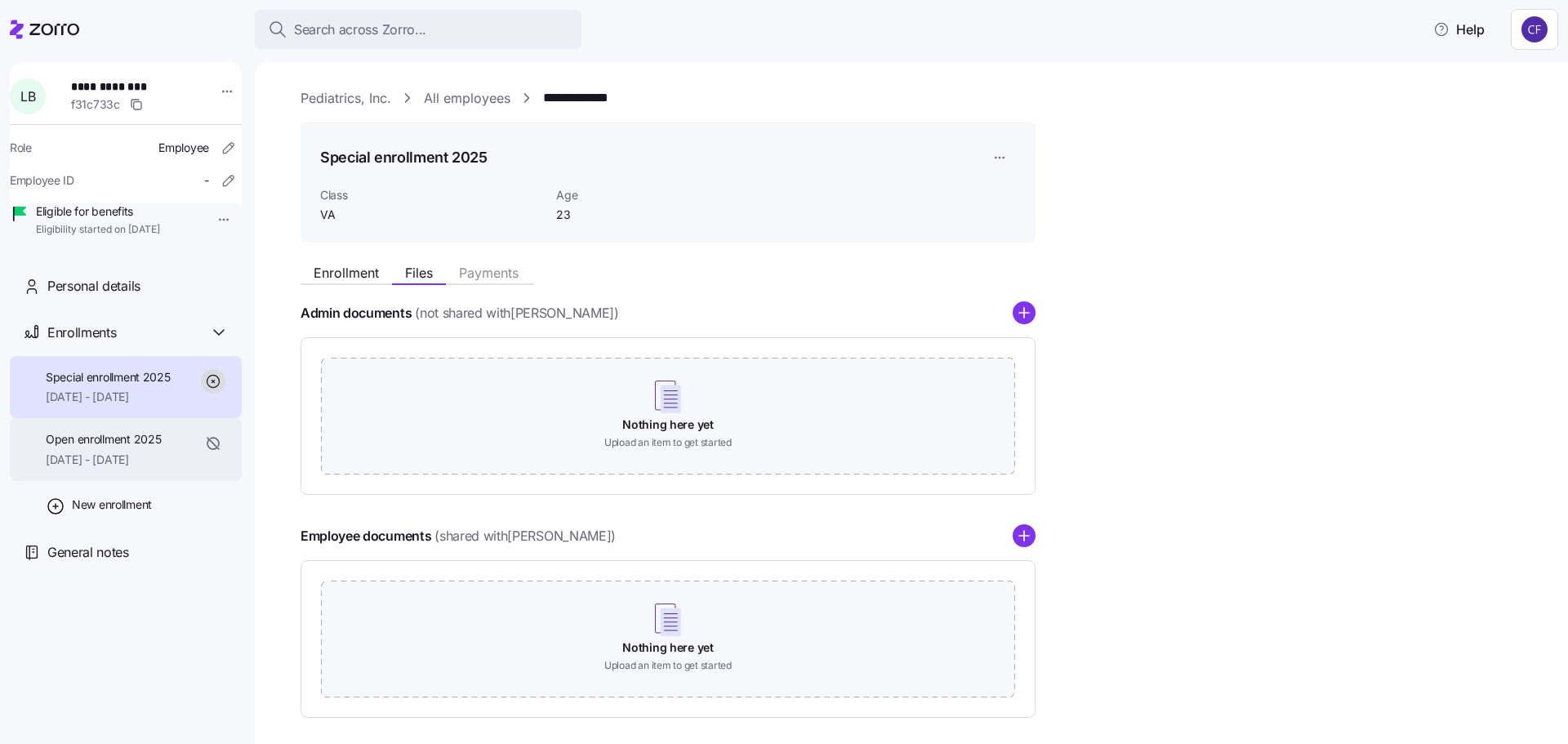
click at [129, 448] on span "Open enrollment 2025" at bounding box center [104, 439] width 116 height 17
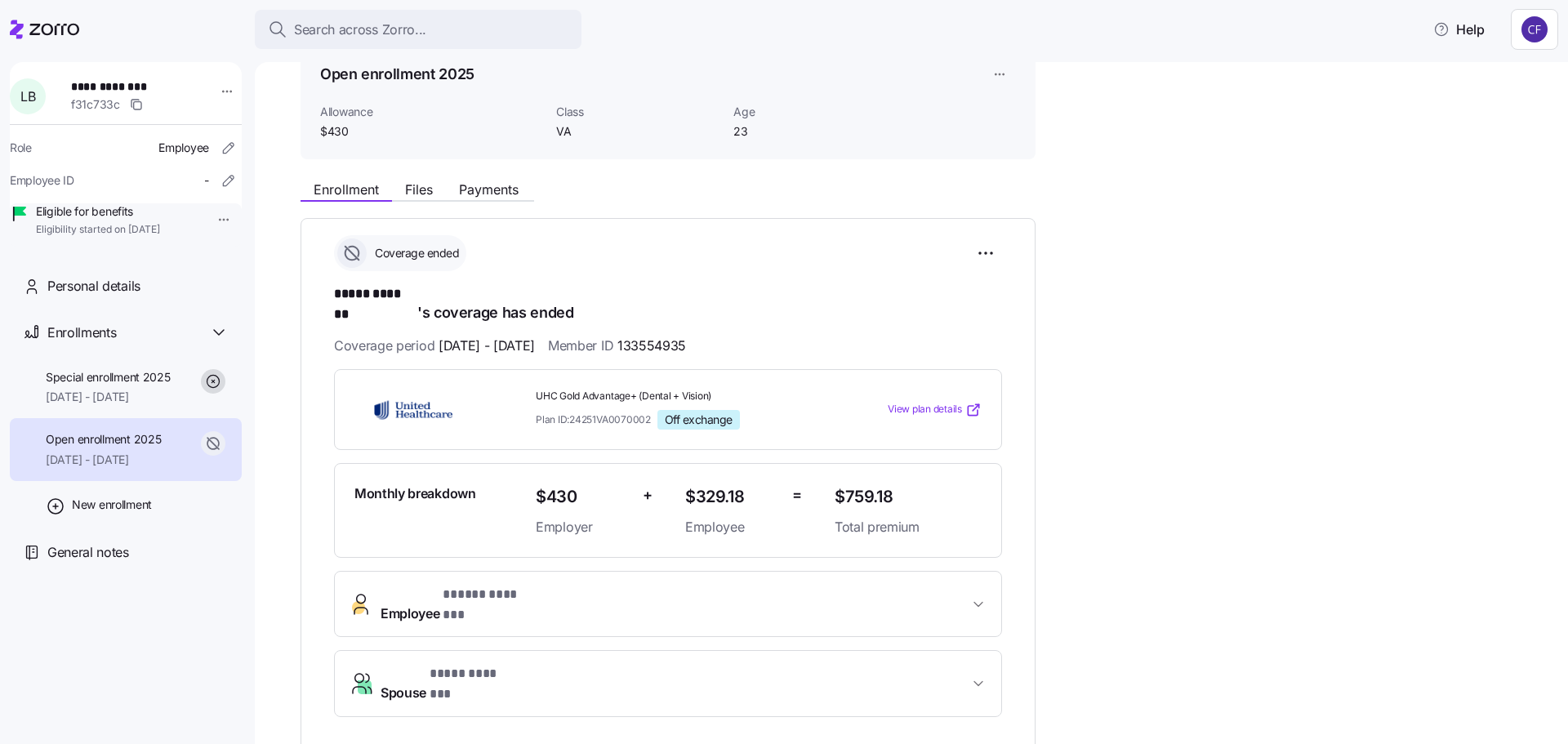
scroll to position [82, 0]
click at [424, 190] on span "Files" at bounding box center [419, 191] width 28 height 13
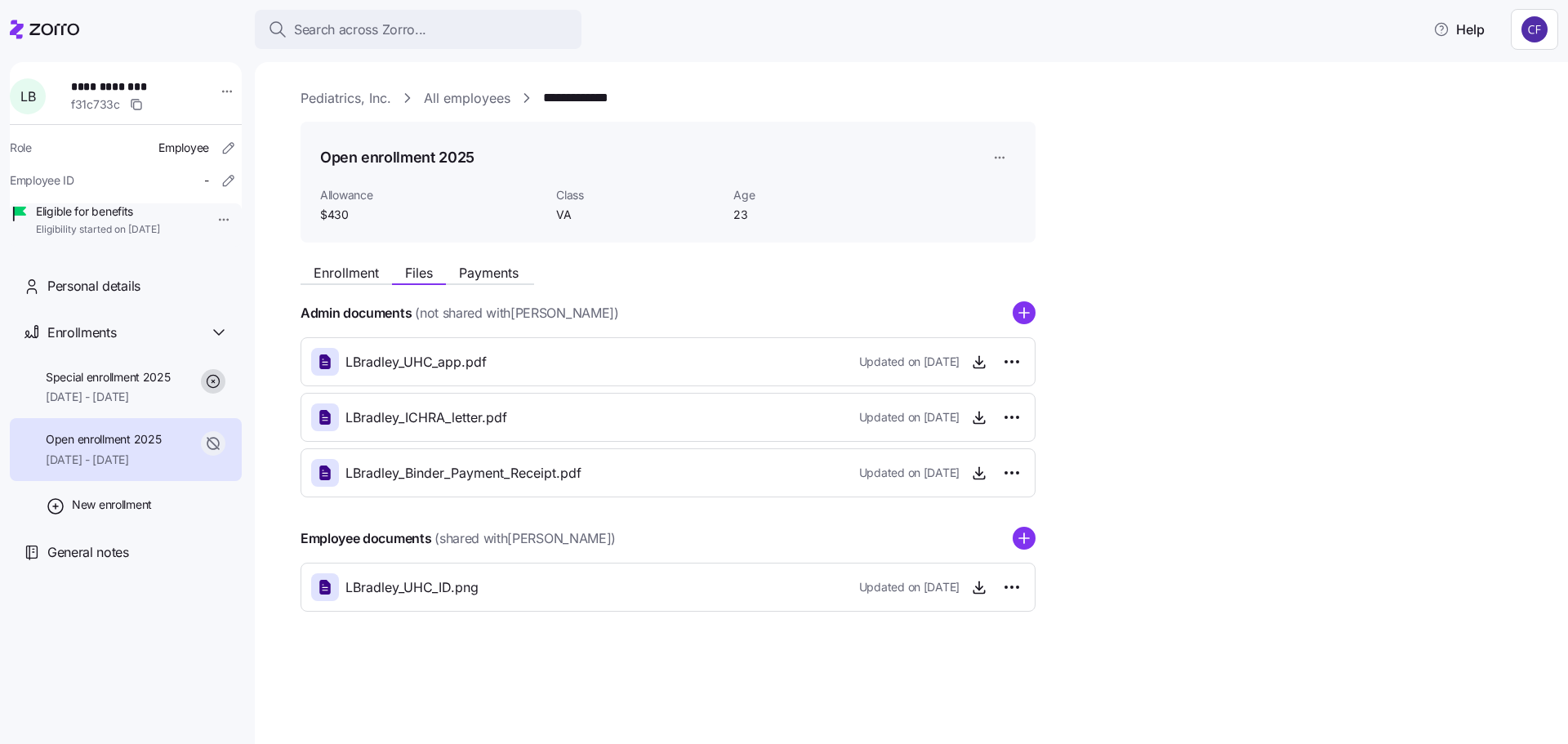
click at [149, 448] on span "Open enrollment 2025" at bounding box center [104, 439] width 116 height 17
